Goal: Information Seeking & Learning: Check status

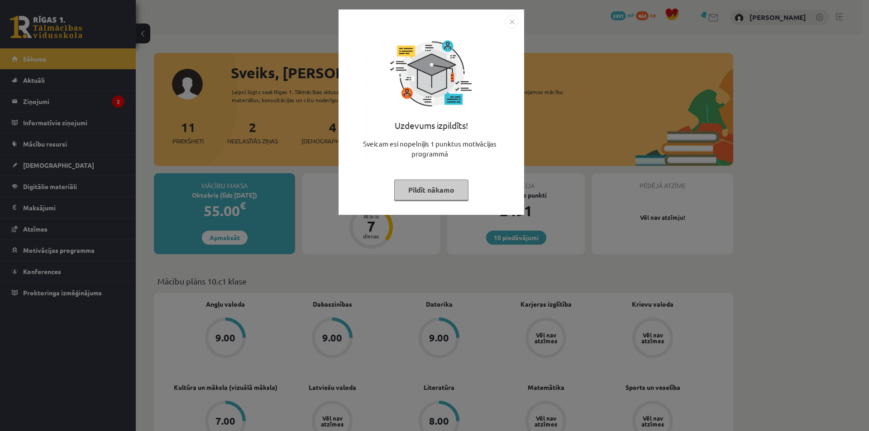
click at [407, 185] on button "Pildīt nākamo" at bounding box center [431, 190] width 74 height 21
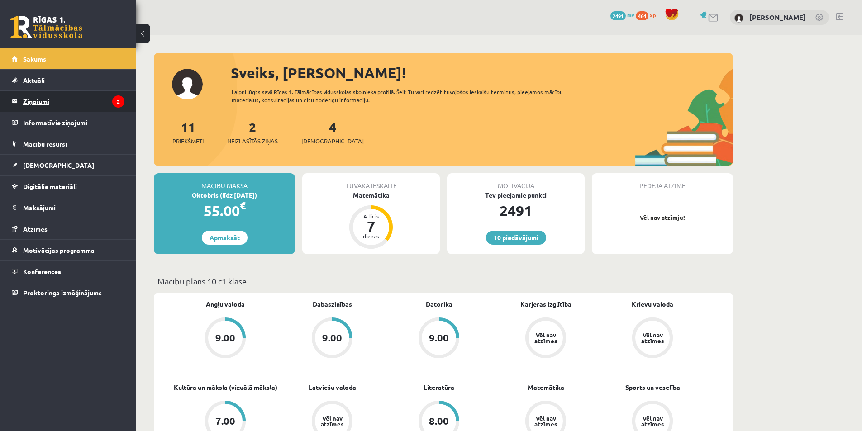
click at [95, 108] on legend "Ziņojumi 2" at bounding box center [73, 101] width 101 height 21
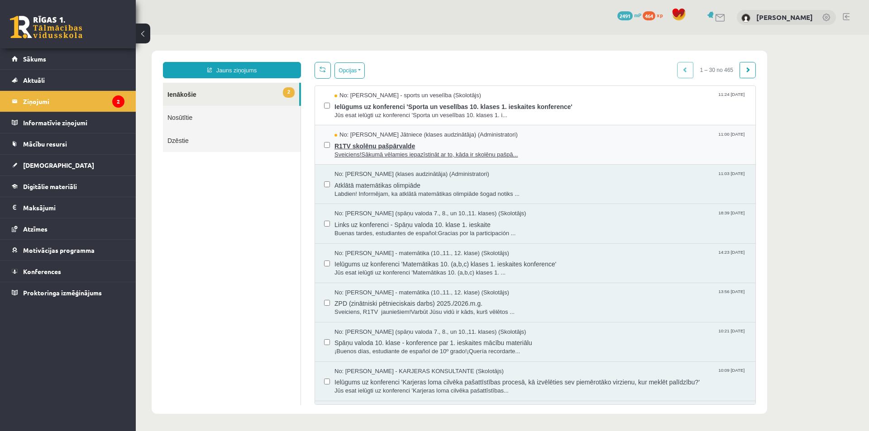
click at [373, 155] on span "Sveiciens!Sākumā vēlamies iepazīstināt ar to, kāda ir skolēnu pašpā..." at bounding box center [540, 155] width 412 height 9
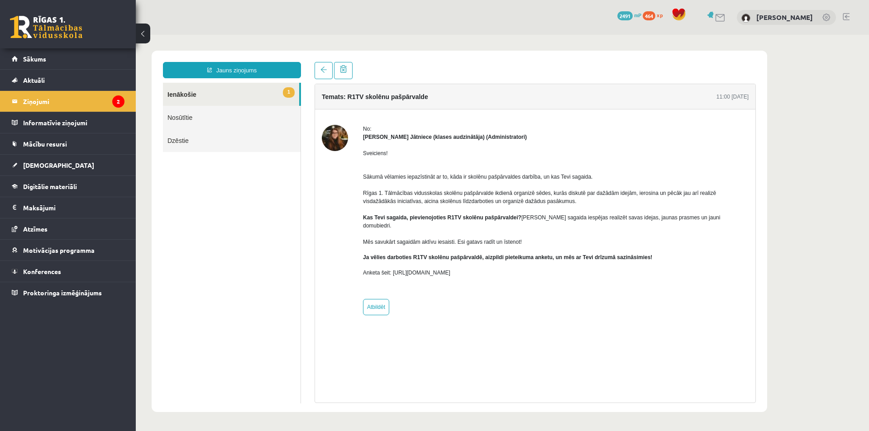
drag, startPoint x: 631, startPoint y: 23, endPoint x: 586, endPoint y: 24, distance: 44.8
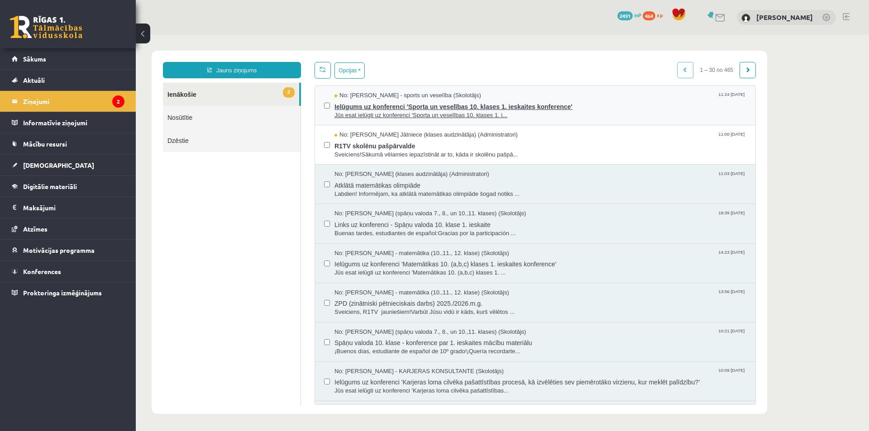
click at [413, 115] on span "Jūs esat ielūgti uz konferenci 'Sporta un veselības 10. klases 1. i..." at bounding box center [540, 115] width 412 height 9
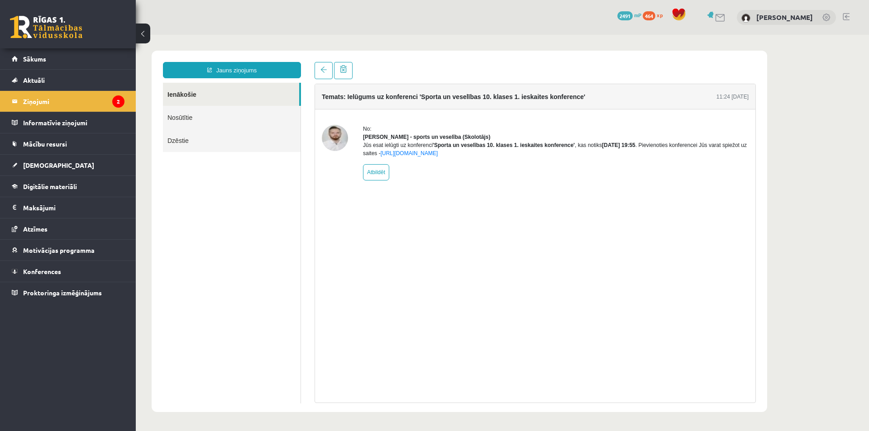
drag, startPoint x: 469, startPoint y: 59, endPoint x: 470, endPoint y: 53, distance: 5.6
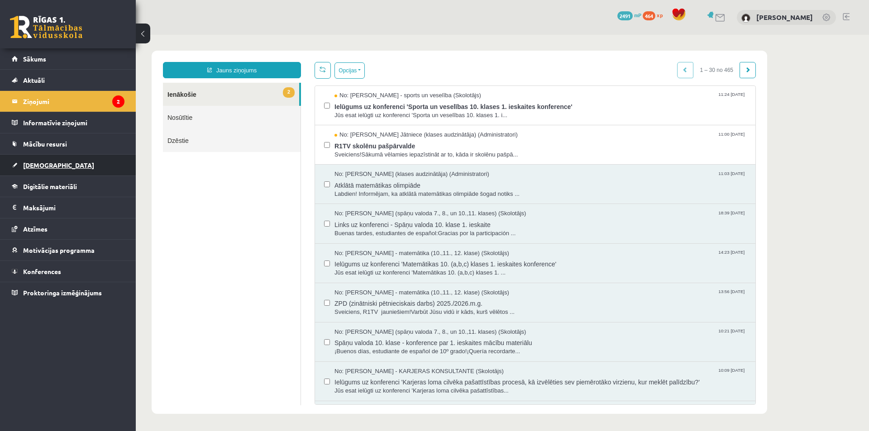
click at [65, 161] on link "[DEMOGRAPHIC_DATA]" at bounding box center [68, 165] width 113 height 21
